Goal: Find specific page/section: Find specific page/section

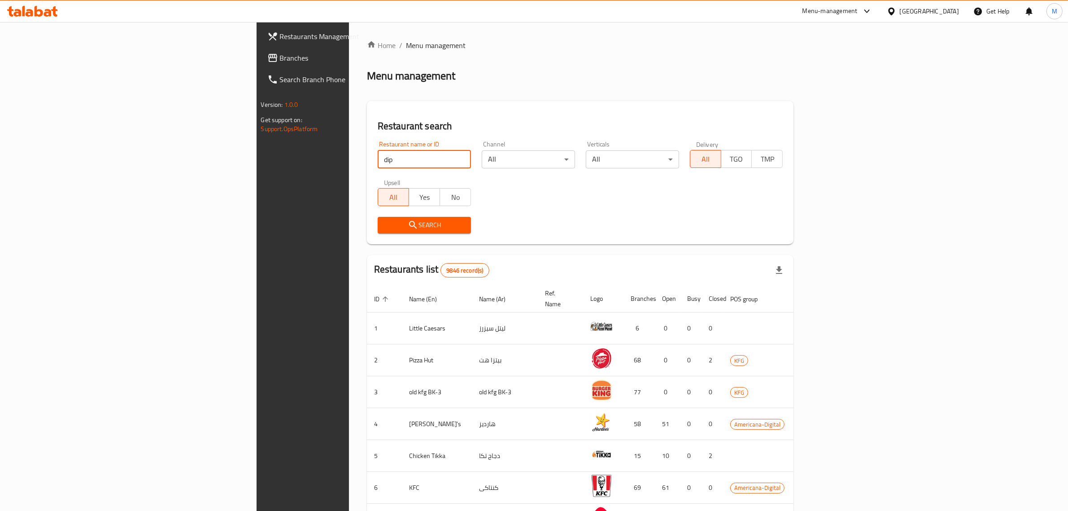
click button "Search" at bounding box center [424, 225] width 93 height 17
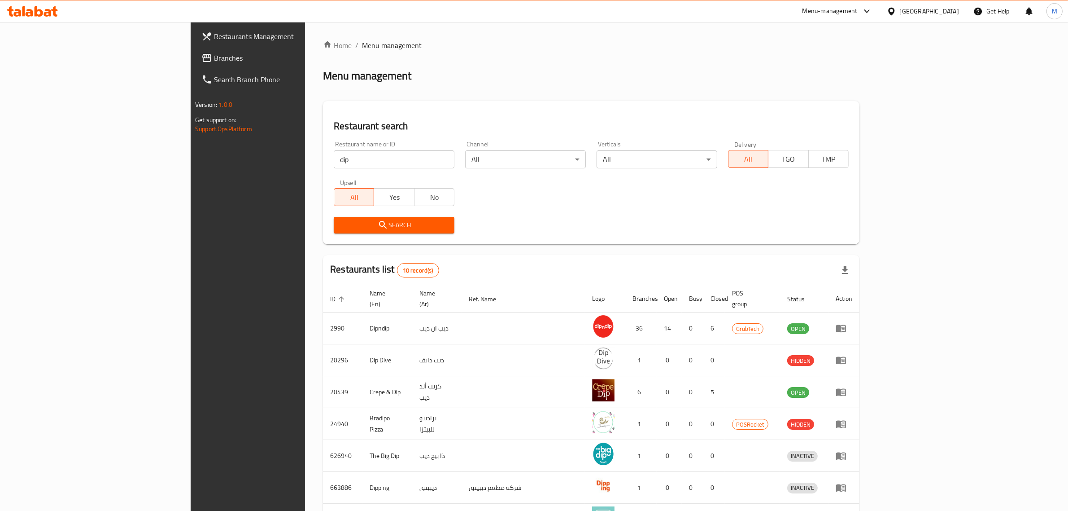
click at [334, 153] on input "dip" at bounding box center [394, 159] width 121 height 18
paste input "647252"
click button "Search" at bounding box center [394, 225] width 121 height 17
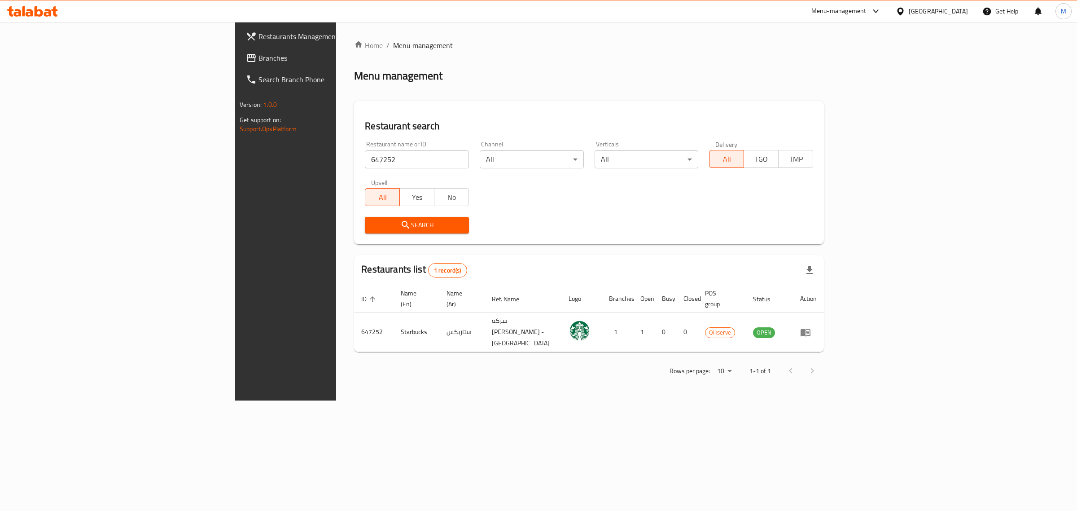
click at [365, 157] on input "647252" at bounding box center [417, 159] width 104 height 18
paste input "13"
click button "Search" at bounding box center [417, 225] width 104 height 17
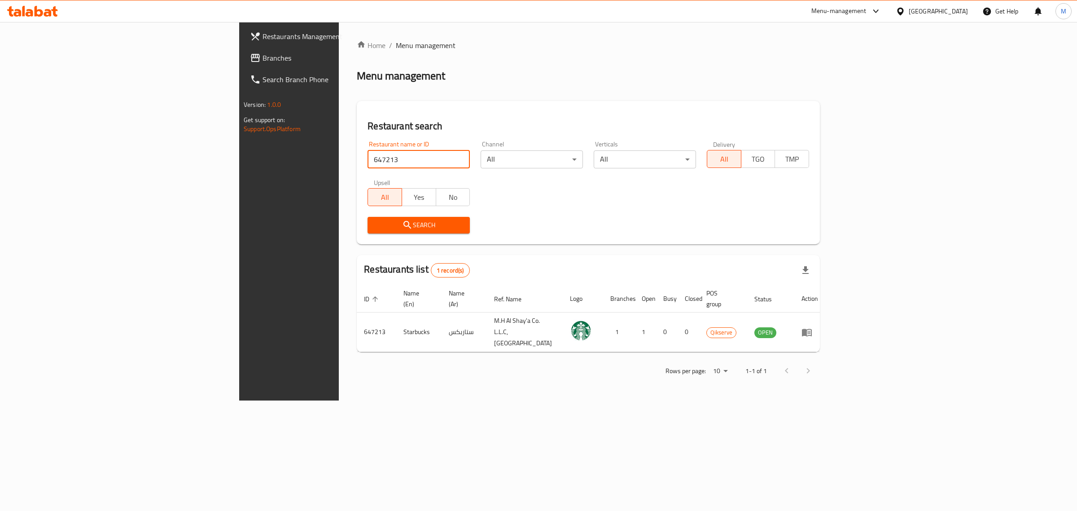
click at [367, 156] on input "647213" at bounding box center [418, 159] width 102 height 18
paste input "40"
click button "Search" at bounding box center [418, 225] width 102 height 17
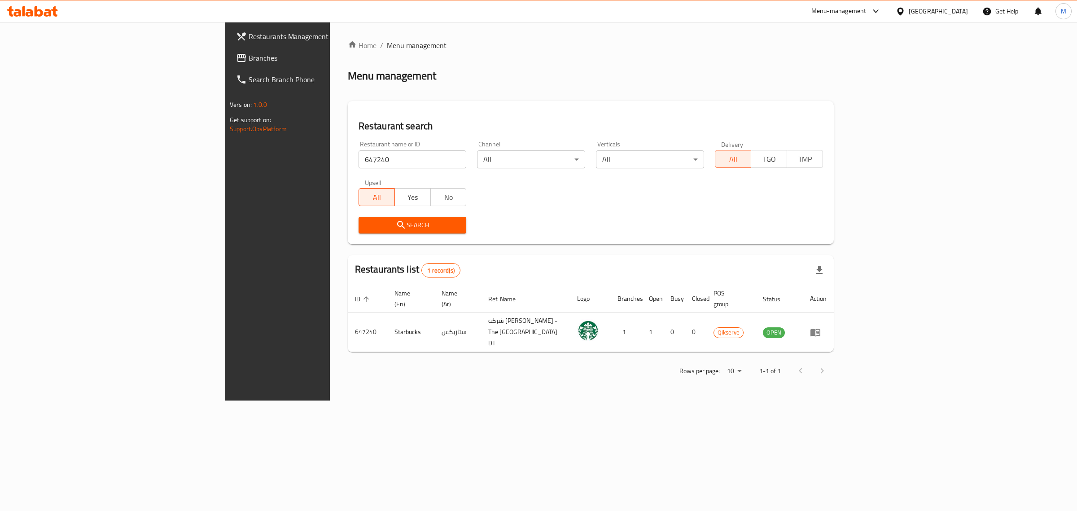
click at [358, 158] on input "647240" at bounding box center [412, 159] width 108 height 18
paste input "18"
click button "Search" at bounding box center [412, 225] width 108 height 17
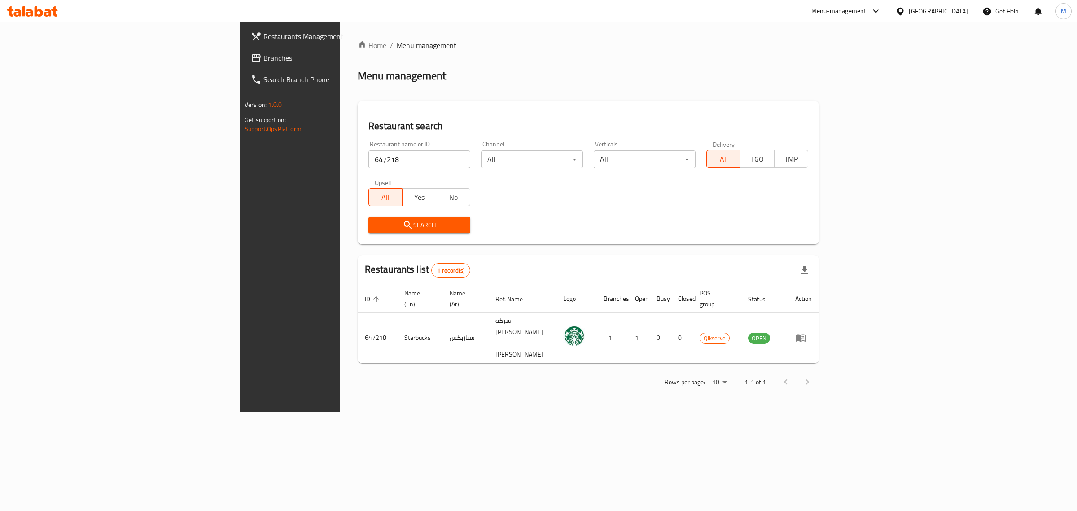
click at [368, 159] on input "647218" at bounding box center [419, 159] width 102 height 18
paste input "25"
click button "Search" at bounding box center [419, 225] width 102 height 17
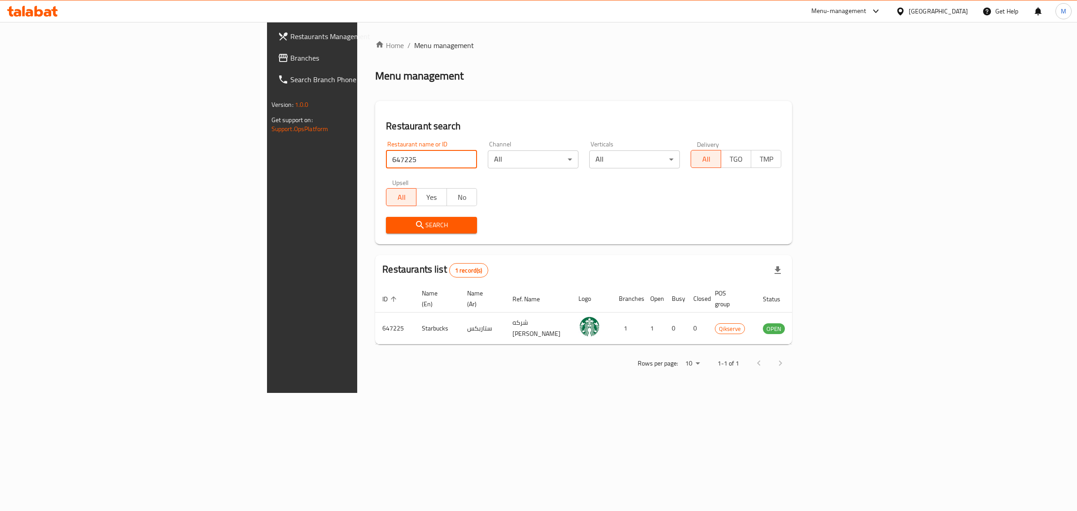
click at [386, 157] on input "647225" at bounding box center [431, 159] width 91 height 18
paste input "67"
click button "Search" at bounding box center [431, 225] width 91 height 17
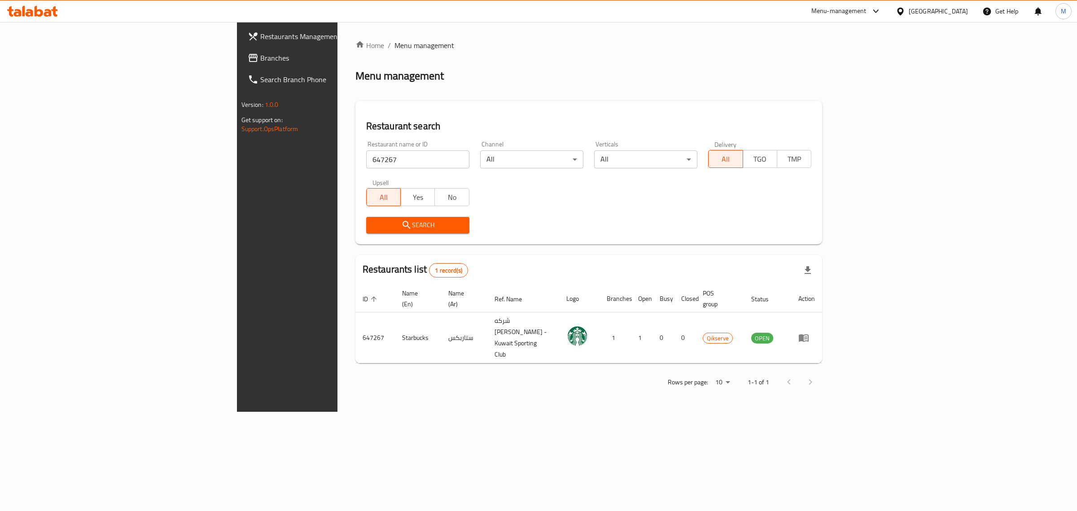
click at [366, 160] on input "647267" at bounding box center [417, 159] width 103 height 18
paste input "56573"
click button "Search" at bounding box center [417, 225] width 103 height 17
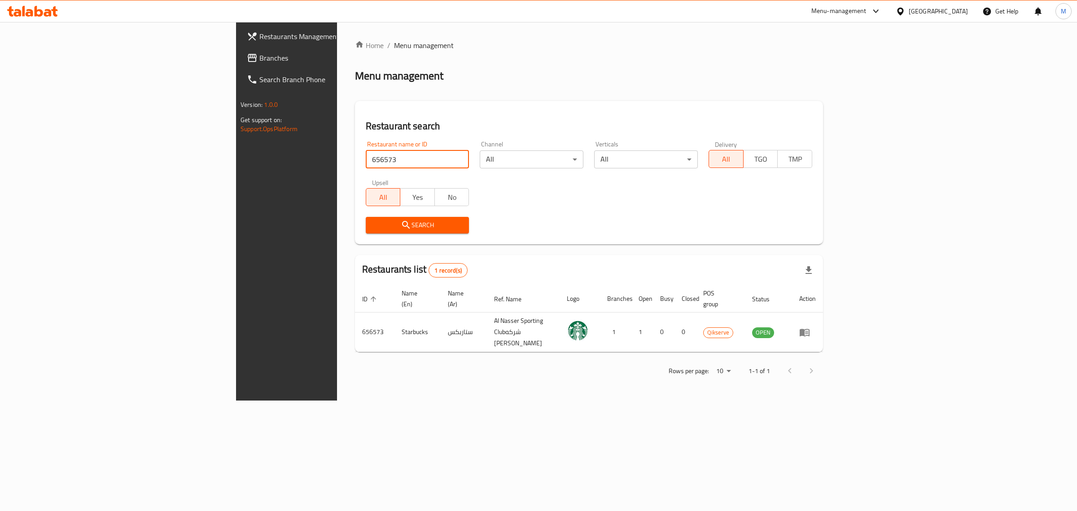
click at [366, 166] on input "656573" at bounding box center [418, 159] width 104 height 18
paste input "47242"
click button "Search" at bounding box center [418, 225] width 104 height 17
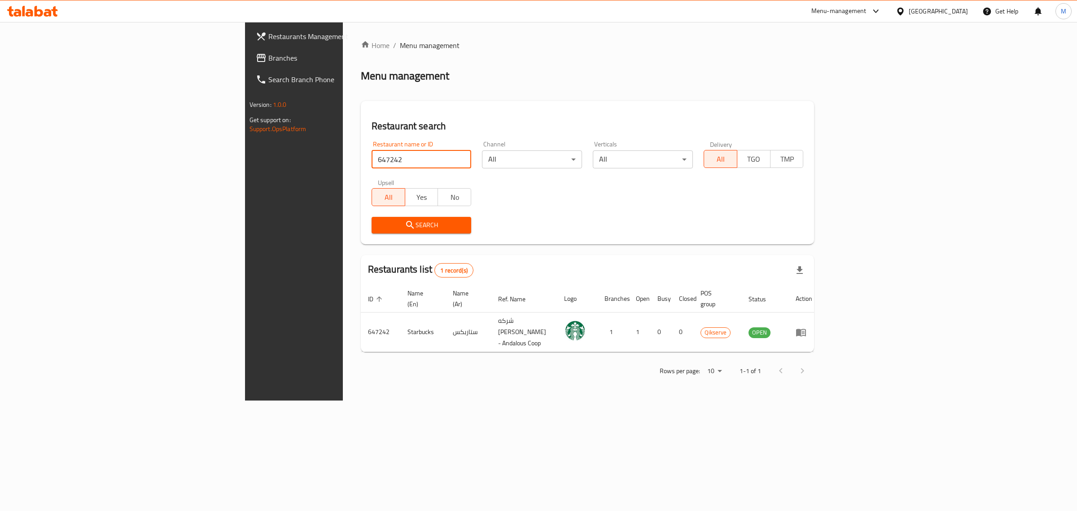
click at [371, 153] on input "647242" at bounding box center [421, 159] width 100 height 18
paste input "54"
click button "Search" at bounding box center [421, 225] width 100 height 17
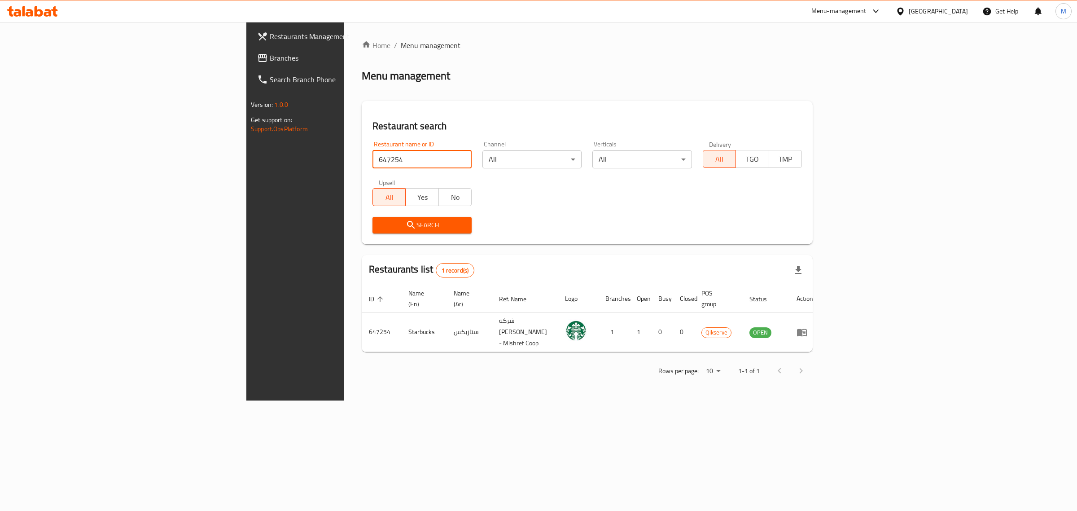
click at [372, 157] on input "647254" at bounding box center [421, 159] width 99 height 18
paste input "96"
click button "Search" at bounding box center [421, 225] width 99 height 17
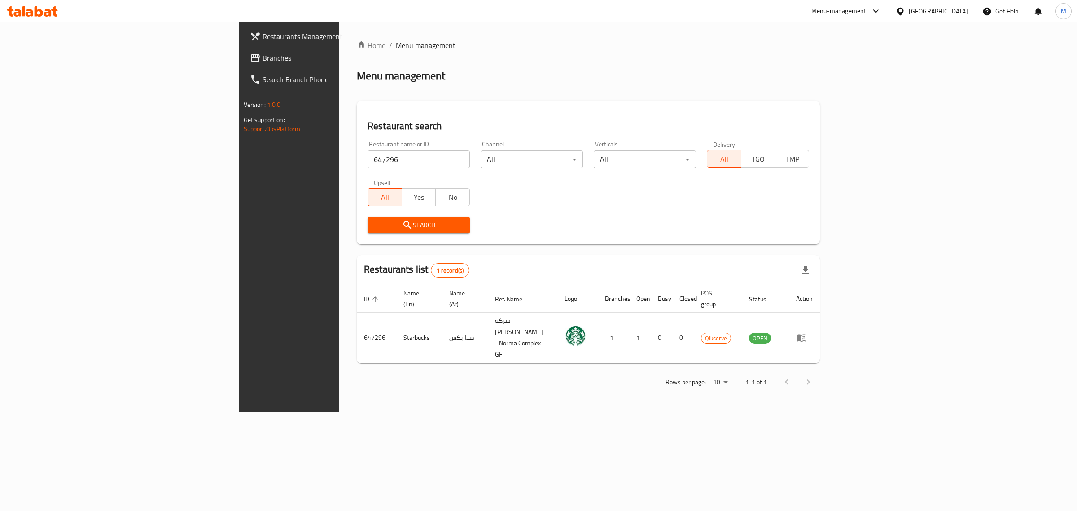
click at [367, 160] on input "647296" at bounding box center [418, 159] width 102 height 18
paste input "57625"
click button "Search" at bounding box center [418, 225] width 102 height 17
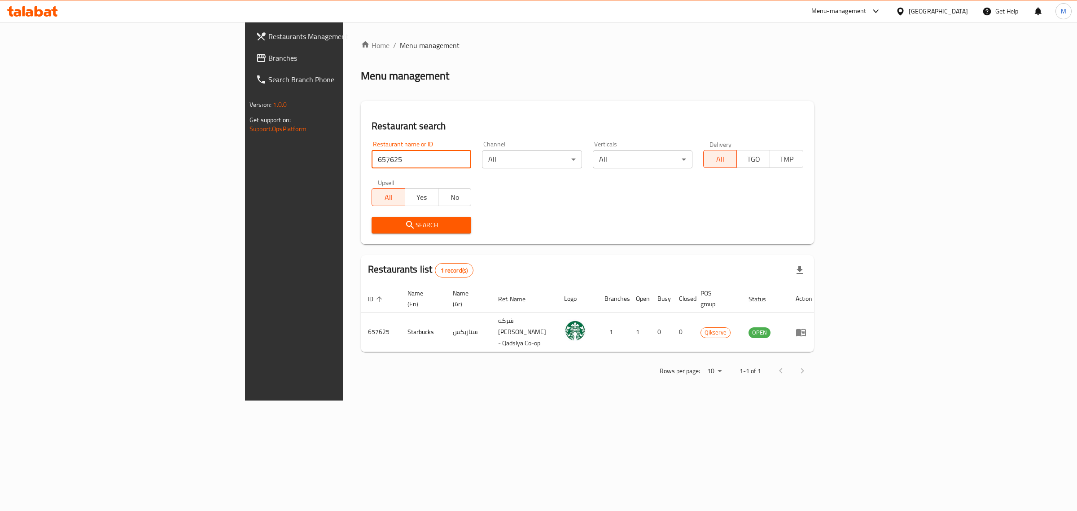
click at [371, 153] on input "657625" at bounding box center [421, 159] width 100 height 18
paste input "47257"
click button "Search" at bounding box center [421, 225] width 100 height 17
click at [371, 157] on input "647257" at bounding box center [421, 159] width 100 height 18
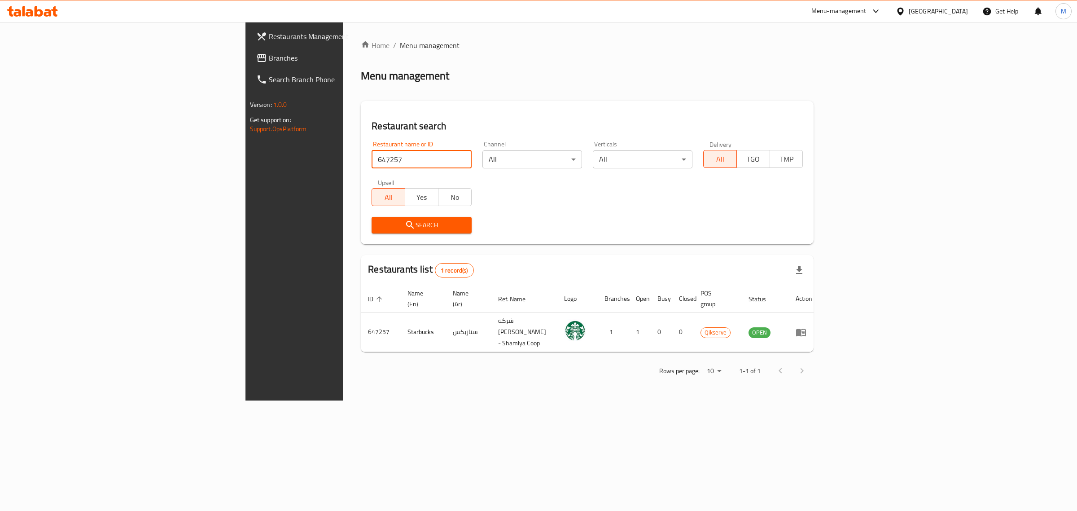
click at [371, 157] on input "647257" at bounding box center [421, 159] width 100 height 18
paste input "65"
click button "Search" at bounding box center [421, 225] width 100 height 17
click at [371, 158] on input "647265" at bounding box center [421, 159] width 100 height 18
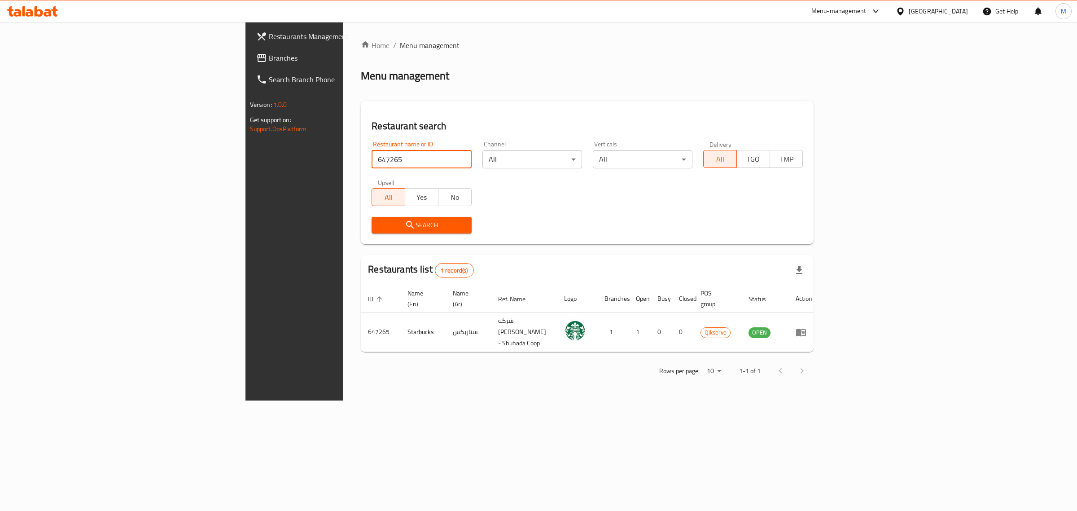
paste input "8"
click button "Search" at bounding box center [421, 225] width 100 height 17
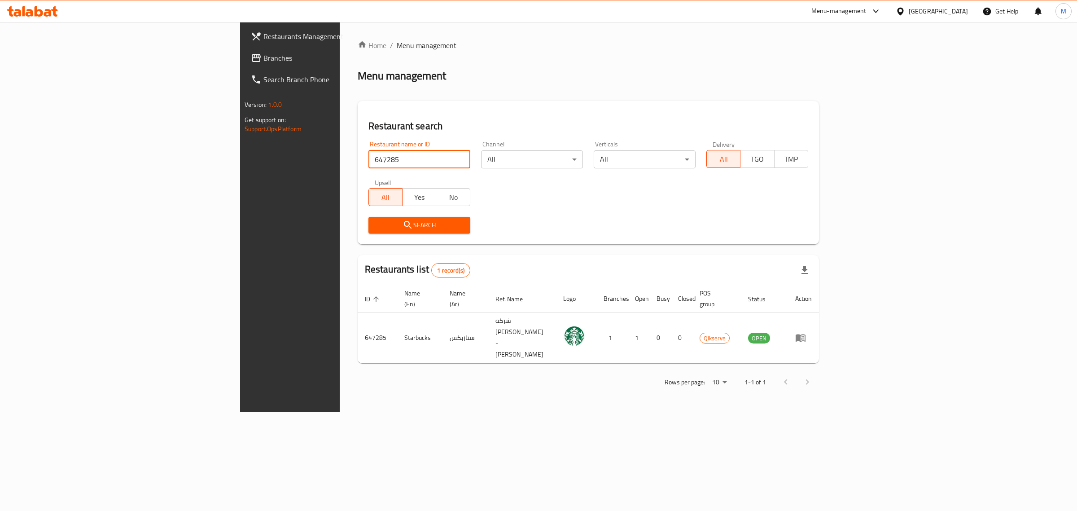
click at [368, 150] on input "647285" at bounding box center [419, 159] width 102 height 18
type input "pastama"
click button "Search" at bounding box center [419, 225] width 102 height 17
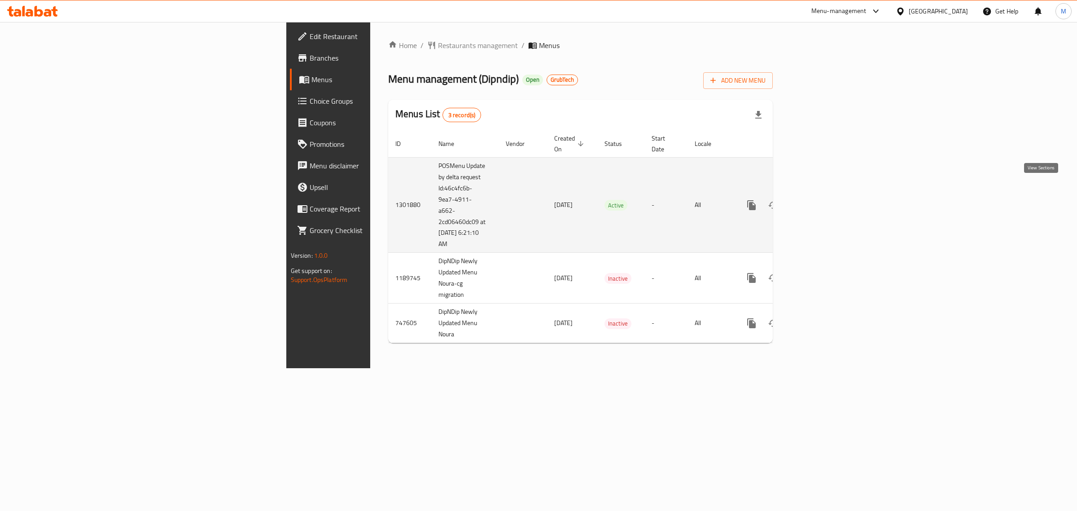
click at [821, 200] on icon "enhanced table" at bounding box center [816, 205] width 11 height 11
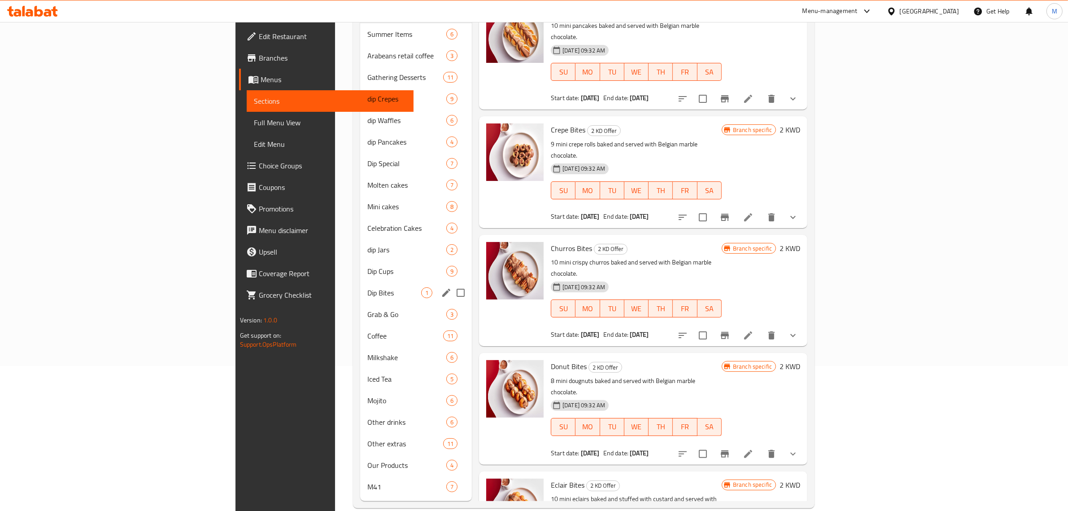
scroll to position [146, 0]
click at [360, 479] on div "M41 7" at bounding box center [416, 486] width 112 height 22
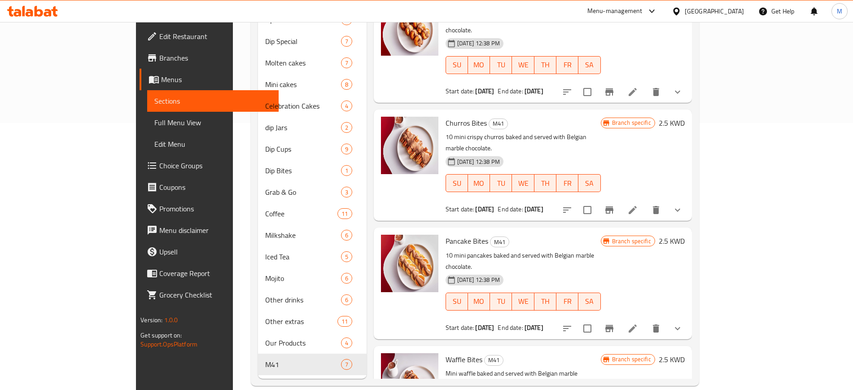
scroll to position [267, 0]
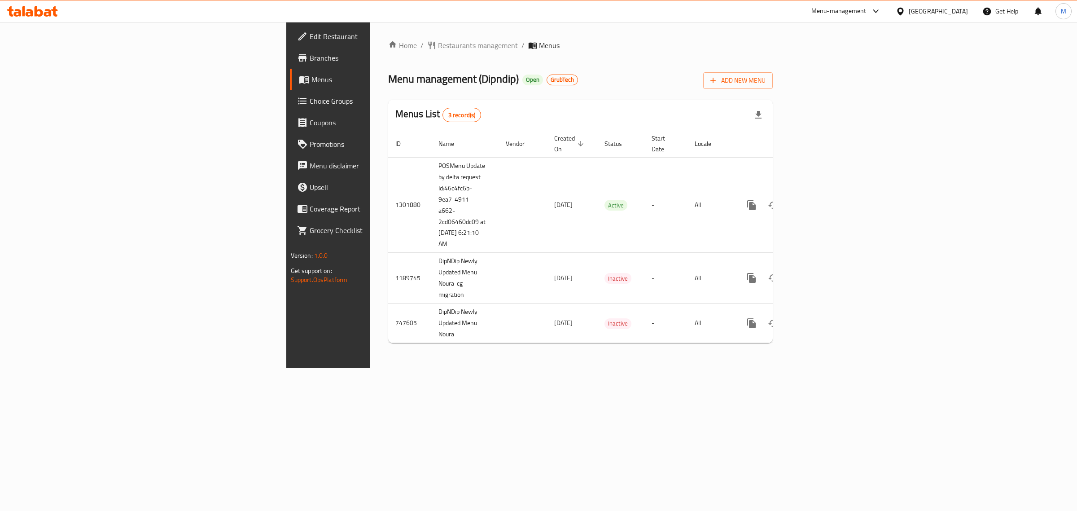
click at [881, 13] on icon at bounding box center [875, 11] width 11 height 11
click at [858, 52] on div "Agent Campaigns Center" at bounding box center [829, 60] width 82 height 21
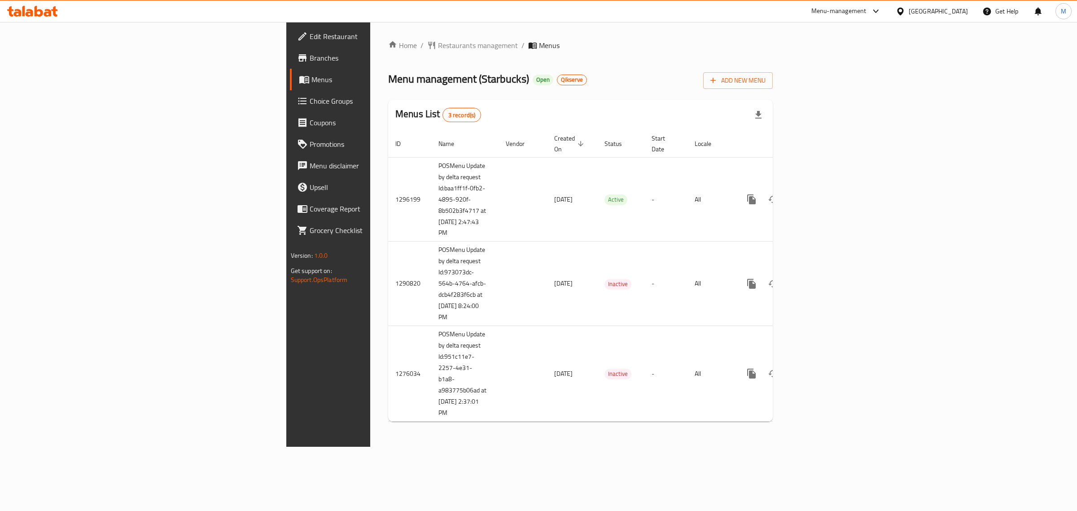
click at [310, 57] on span "Branches" at bounding box center [384, 57] width 149 height 11
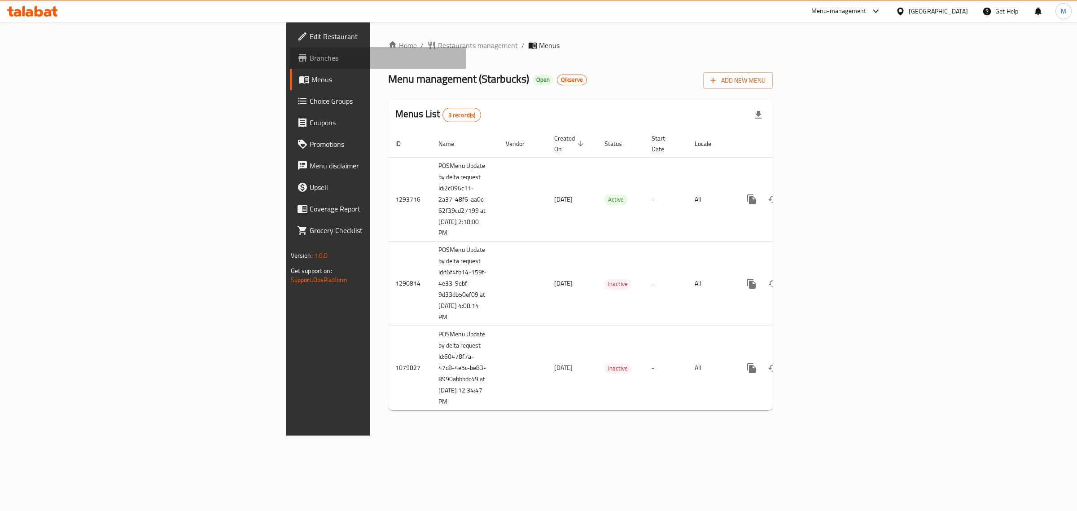
click at [310, 57] on span "Branches" at bounding box center [384, 57] width 149 height 11
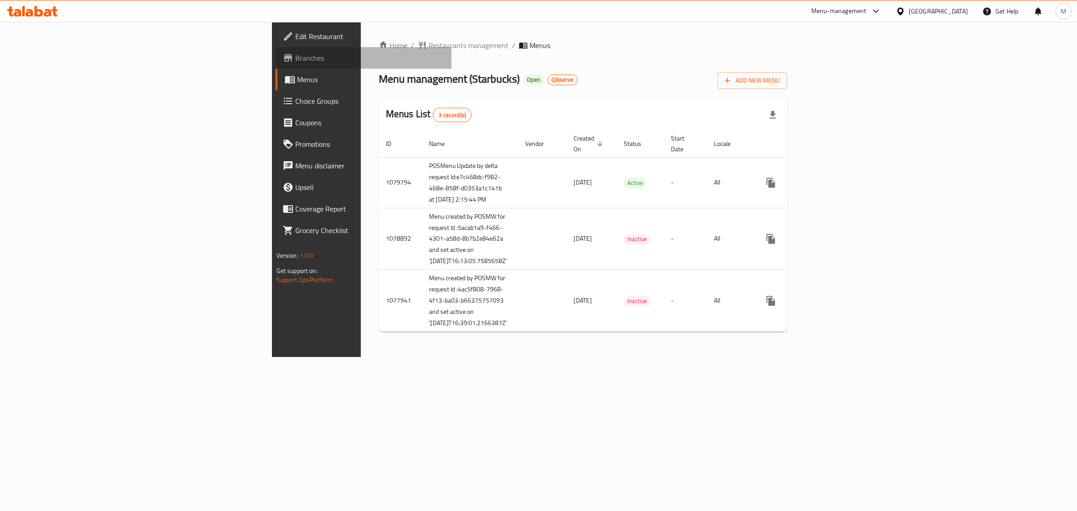
click at [275, 50] on link "Branches" at bounding box center [363, 58] width 176 height 22
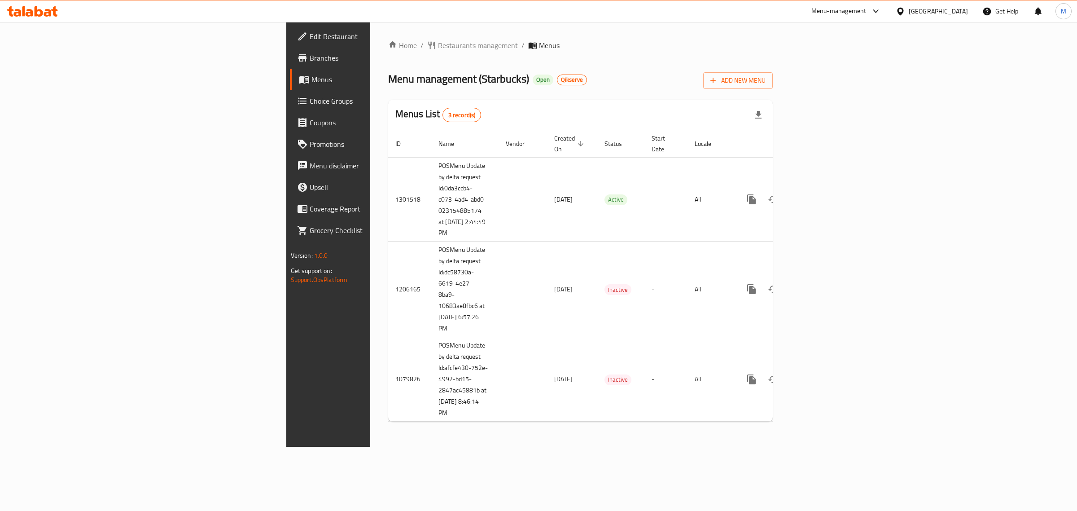
click at [310, 62] on span "Branches" at bounding box center [384, 57] width 149 height 11
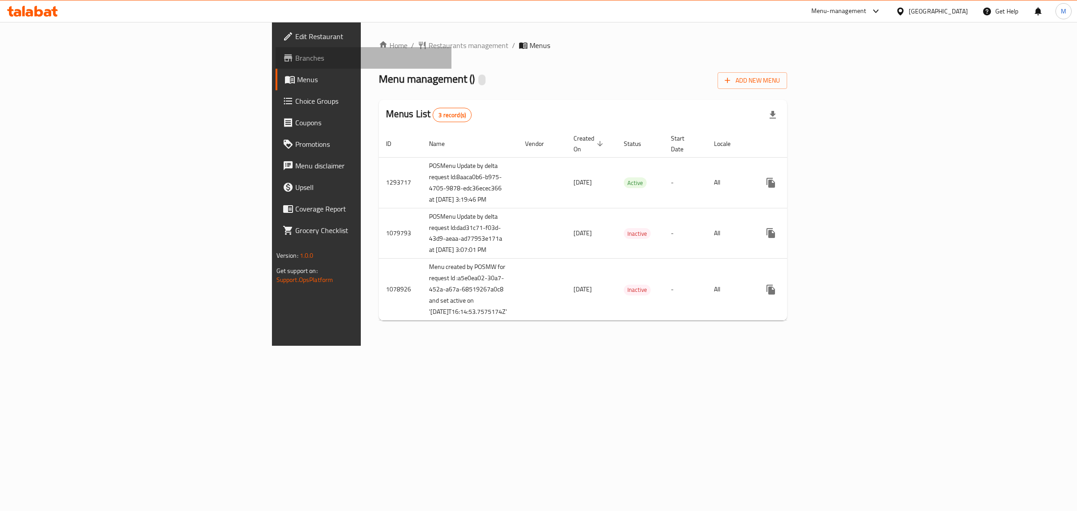
click at [295, 57] on span "Branches" at bounding box center [369, 57] width 149 height 11
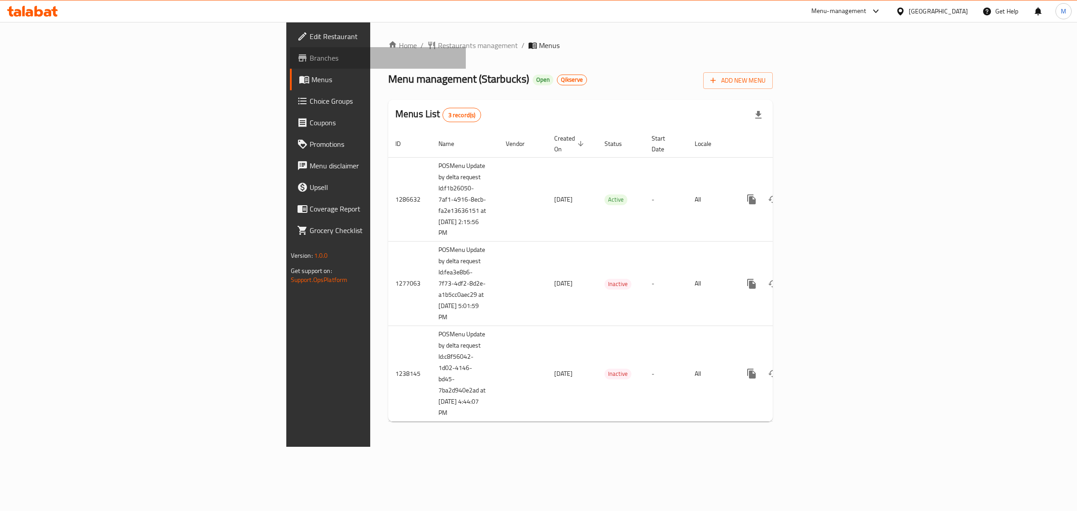
click at [290, 50] on link "Branches" at bounding box center [378, 58] width 176 height 22
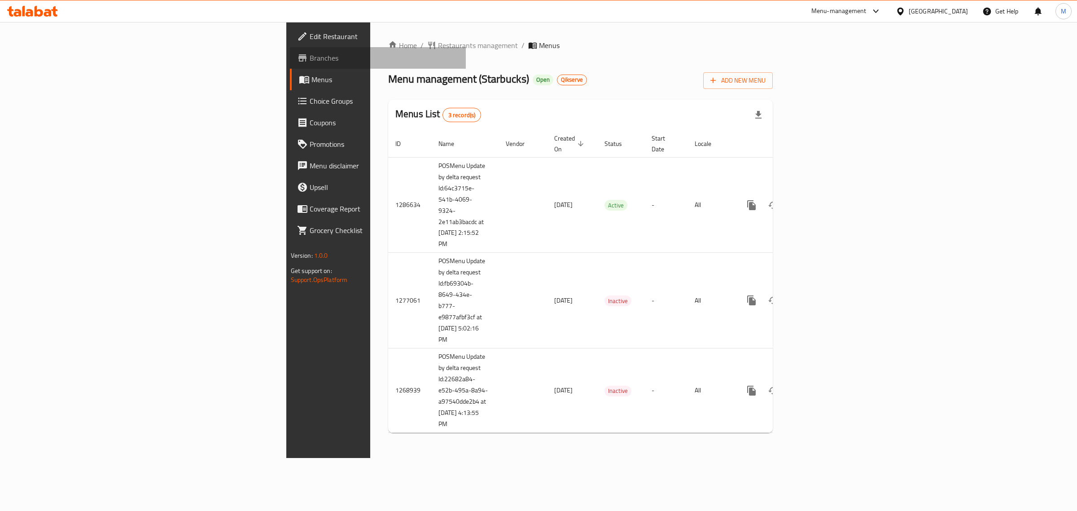
click at [310, 54] on span "Branches" at bounding box center [384, 57] width 149 height 11
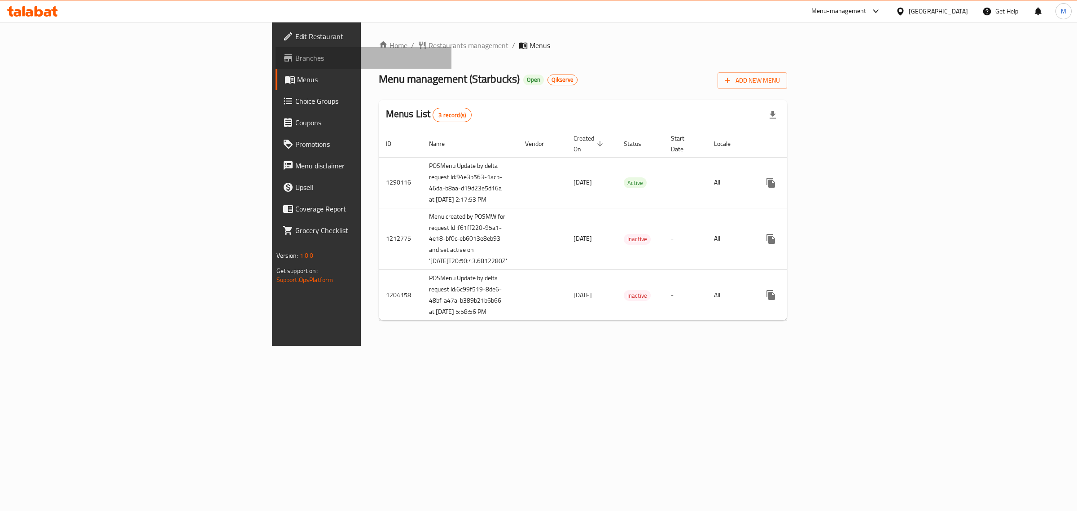
click at [295, 63] on span "Branches" at bounding box center [369, 57] width 149 height 11
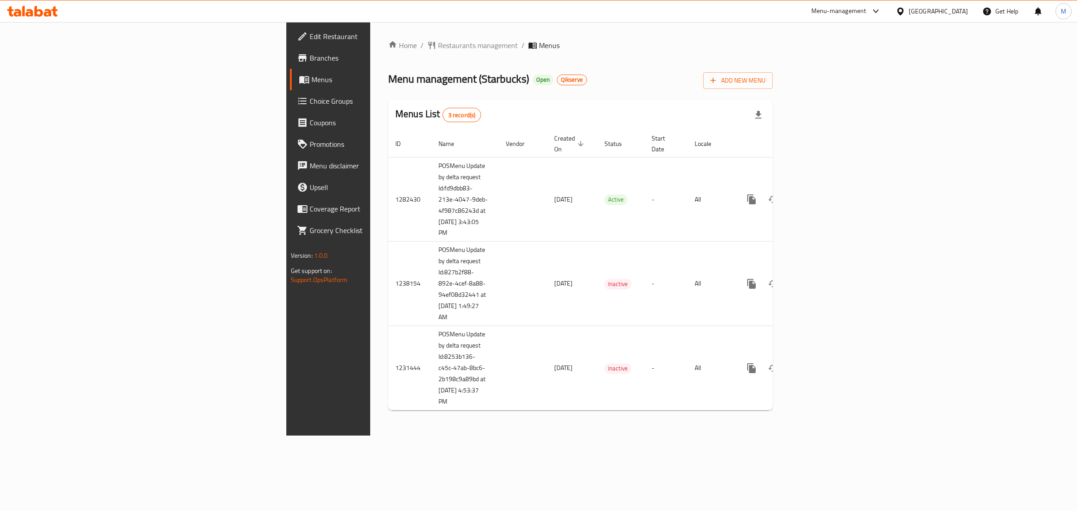
click at [290, 48] on link "Branches" at bounding box center [378, 58] width 176 height 22
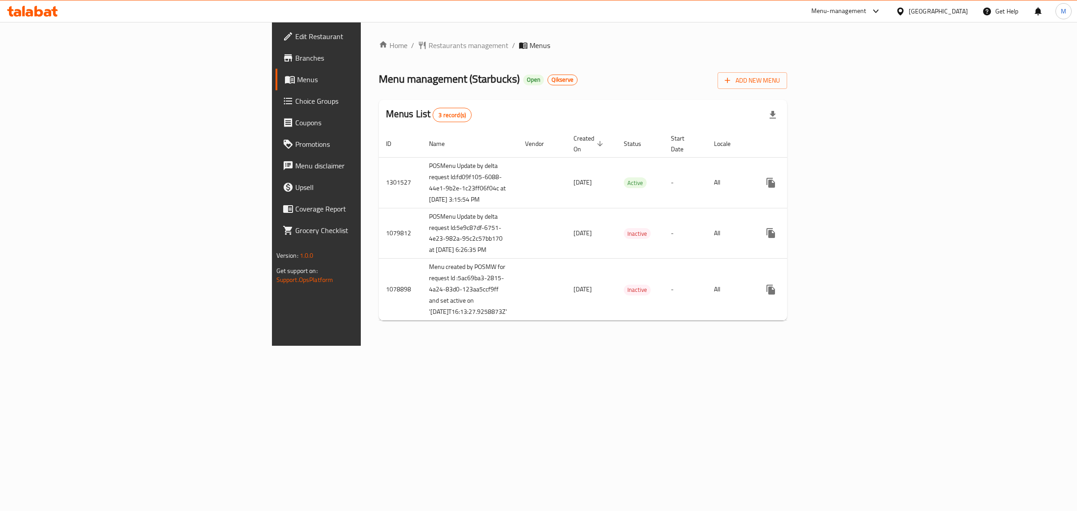
click at [295, 53] on span "Branches" at bounding box center [369, 57] width 149 height 11
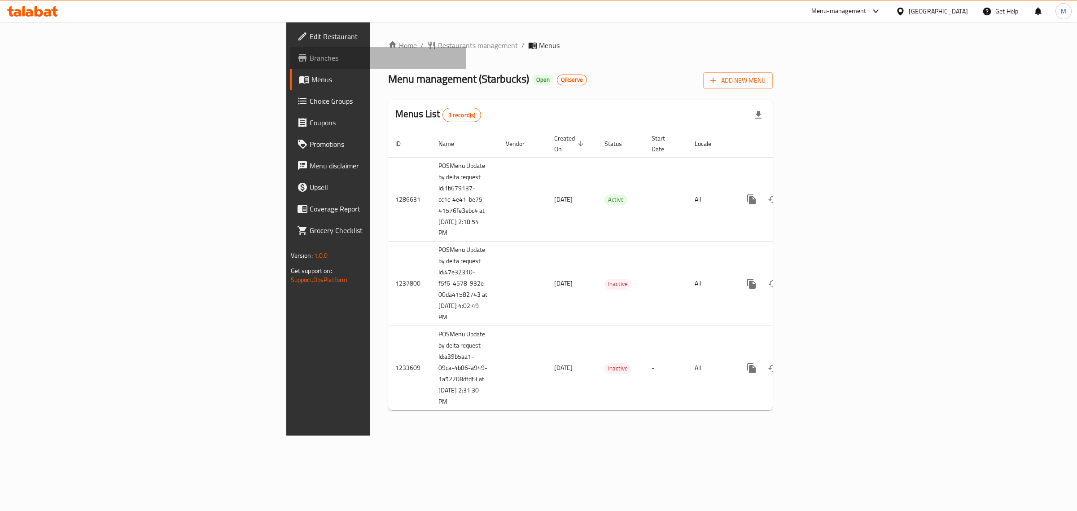
click at [310, 61] on span "Branches" at bounding box center [384, 57] width 149 height 11
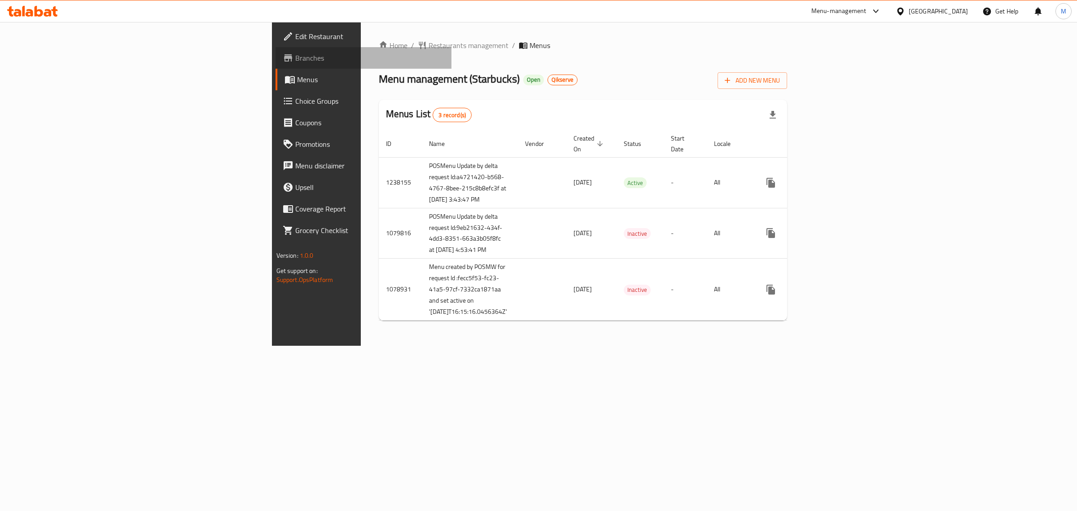
click at [295, 57] on span "Branches" at bounding box center [369, 57] width 149 height 11
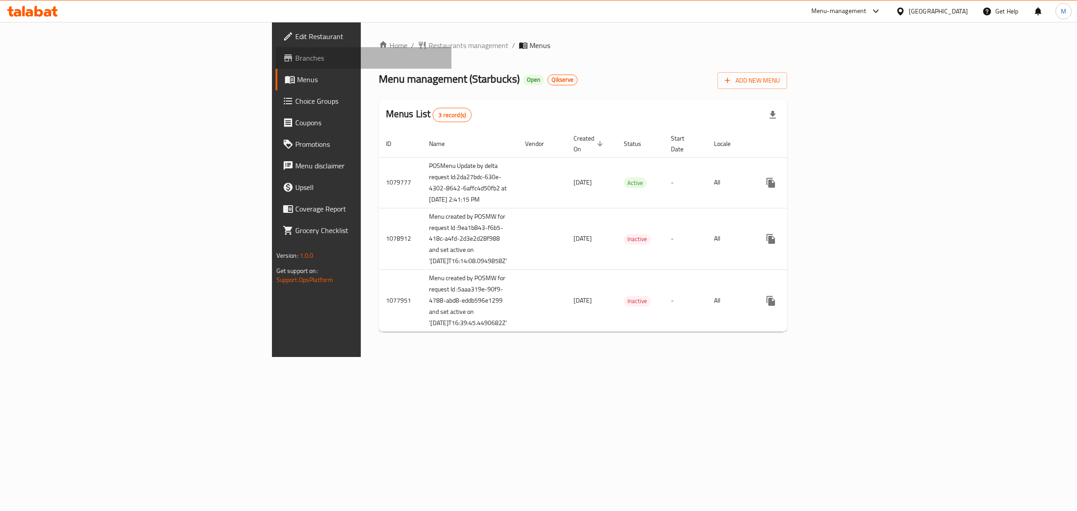
click at [295, 56] on span "Branches" at bounding box center [369, 57] width 149 height 11
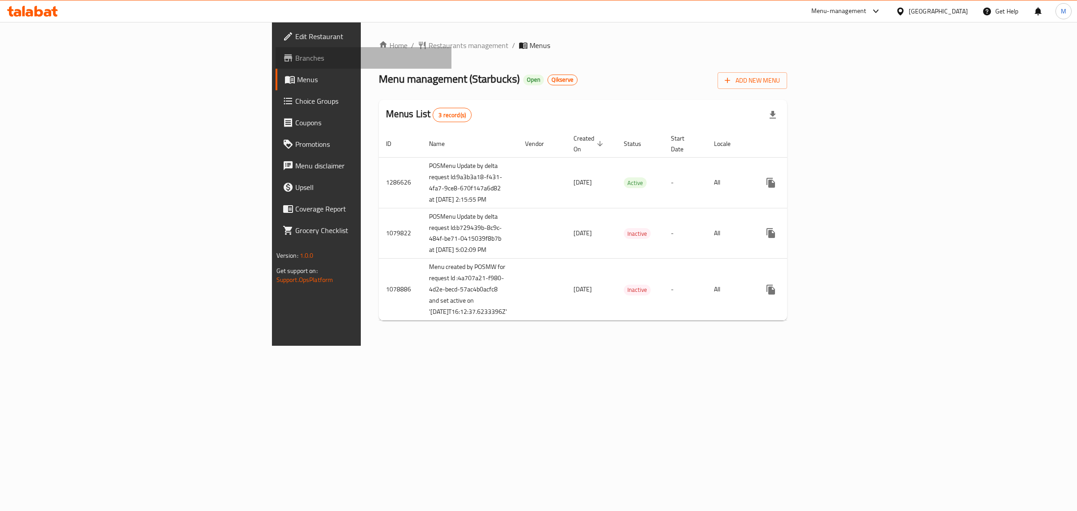
click at [295, 54] on span "Branches" at bounding box center [369, 57] width 149 height 11
